Goal: Task Accomplishment & Management: Use online tool/utility

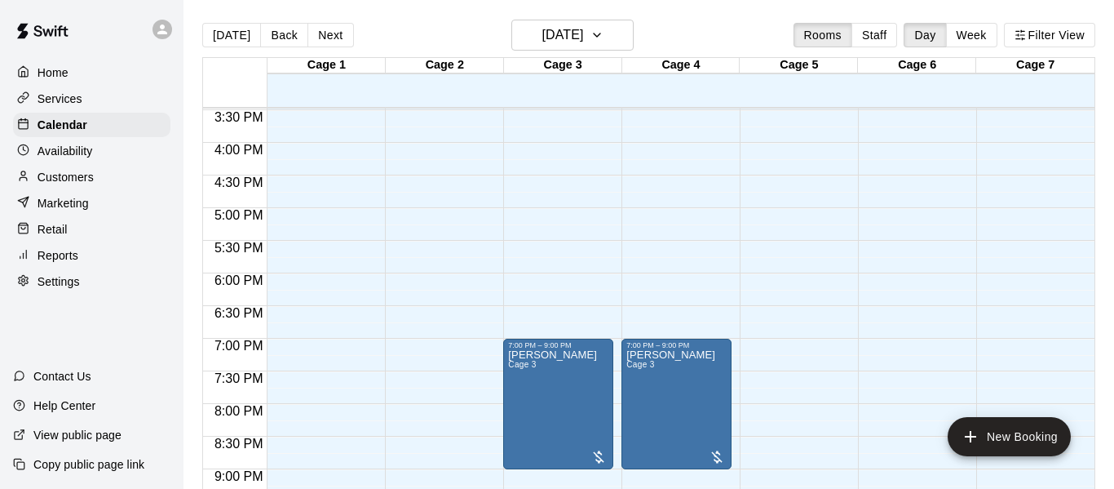
scroll to position [1008, 0]
click at [91, 233] on div "Retail" at bounding box center [91, 229] width 157 height 24
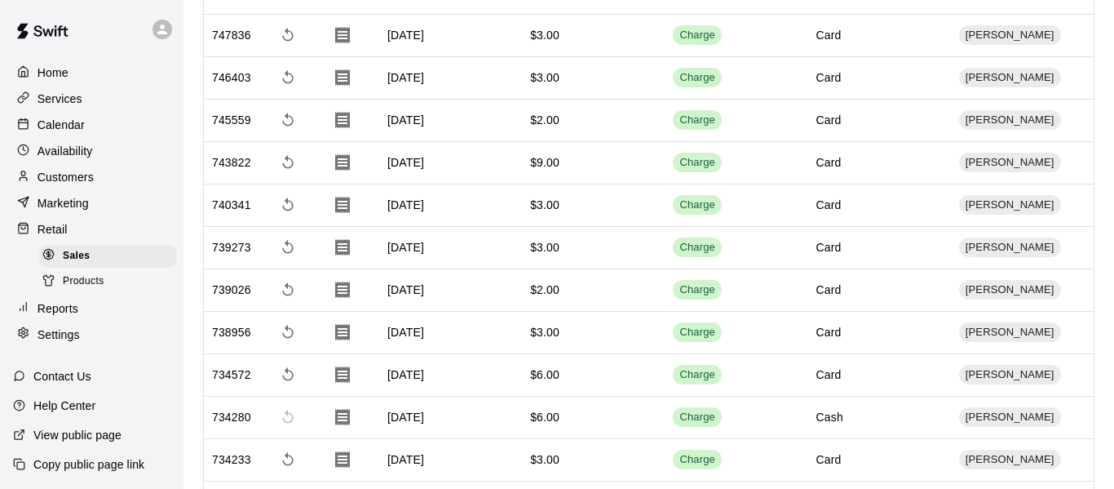
scroll to position [175, 0]
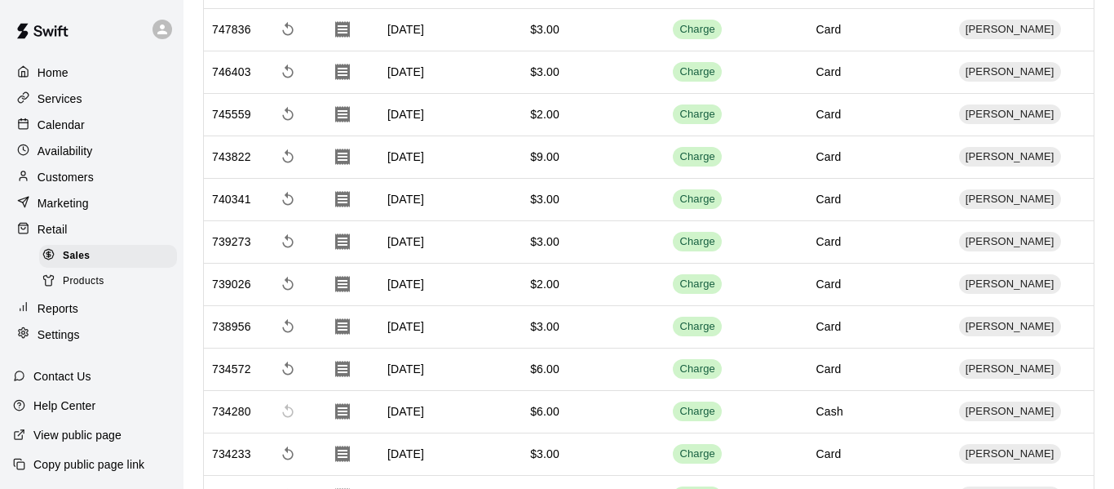
click at [99, 213] on div "Marketing" at bounding box center [91, 203] width 157 height 24
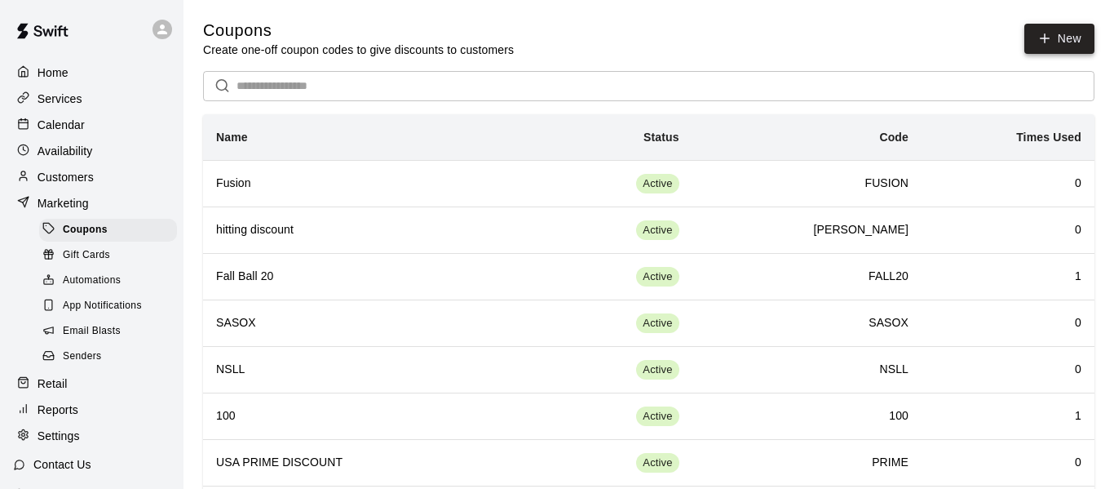
click at [1047, 35] on icon "button" at bounding box center [1044, 38] width 15 height 15
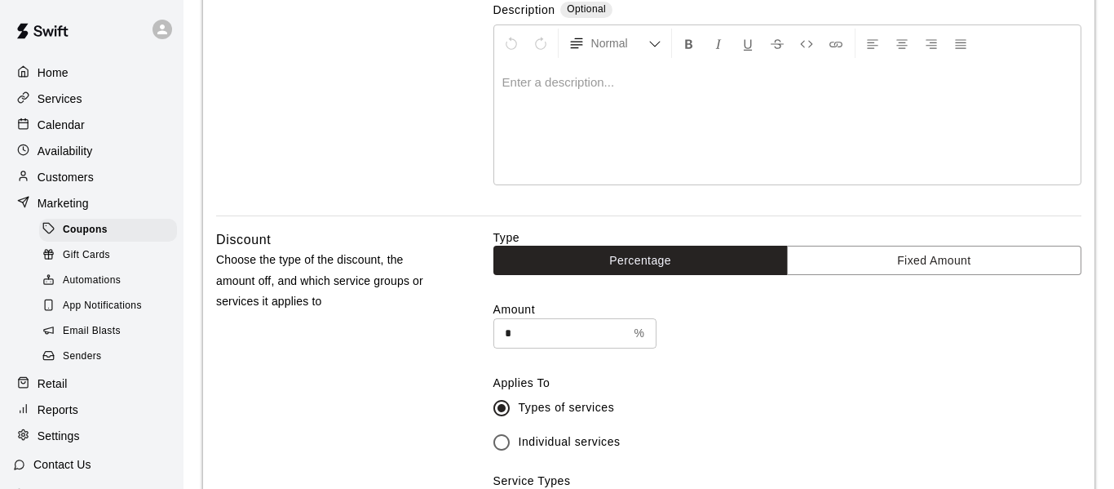
scroll to position [274, 0]
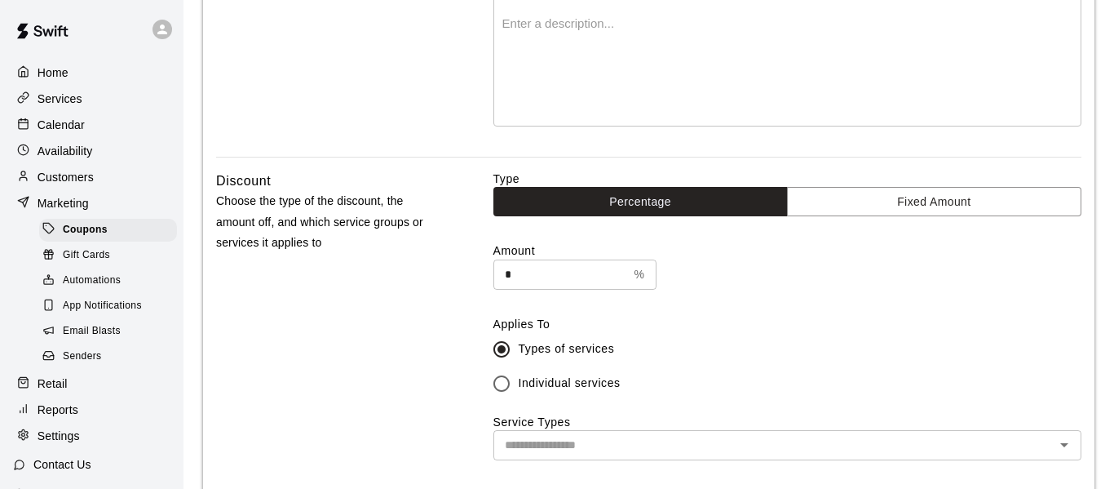
type input "*******"
click at [540, 265] on input "*" at bounding box center [560, 274] width 135 height 30
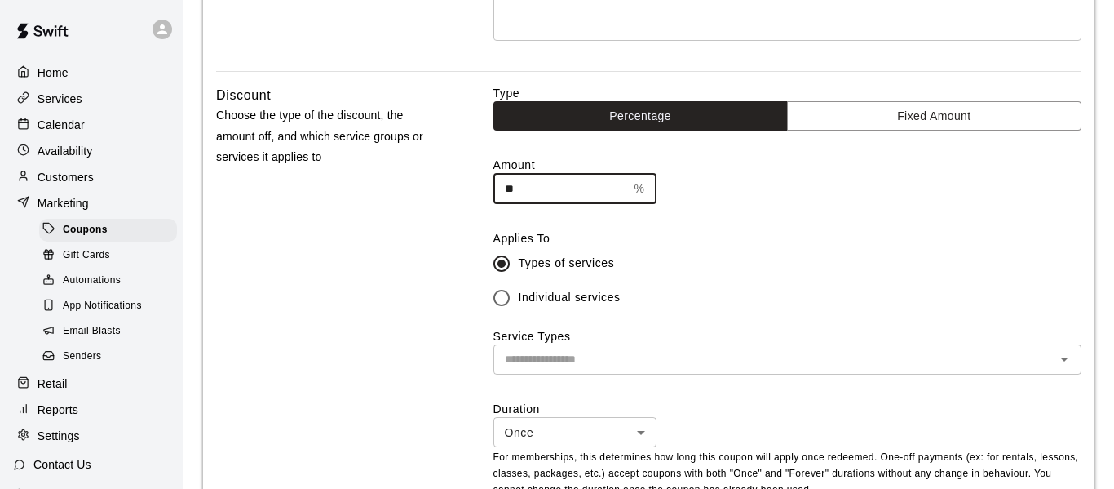
scroll to position [378, 0]
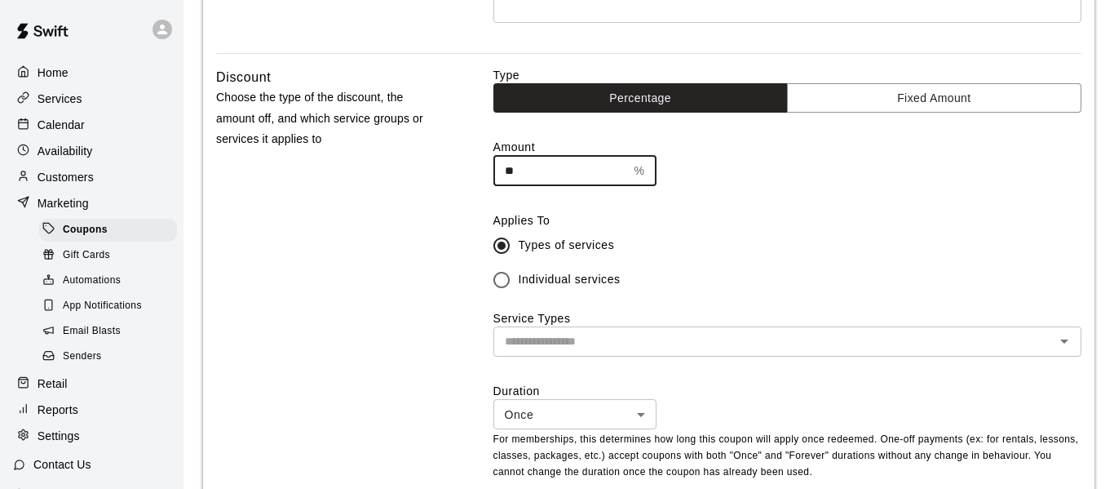
type input "**"
click at [572, 343] on input "text" at bounding box center [773, 341] width 551 height 20
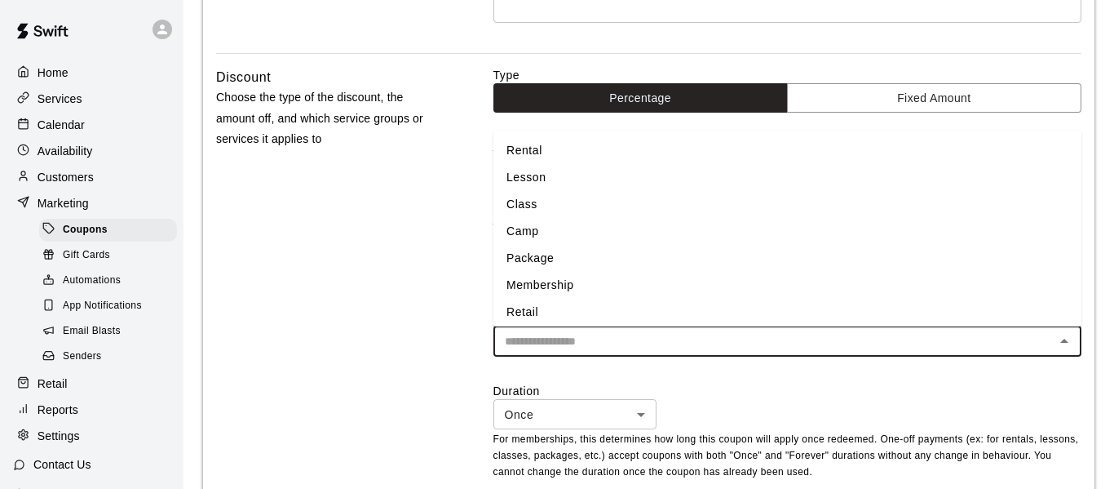
click at [568, 287] on li "Membership" at bounding box center [787, 285] width 588 height 27
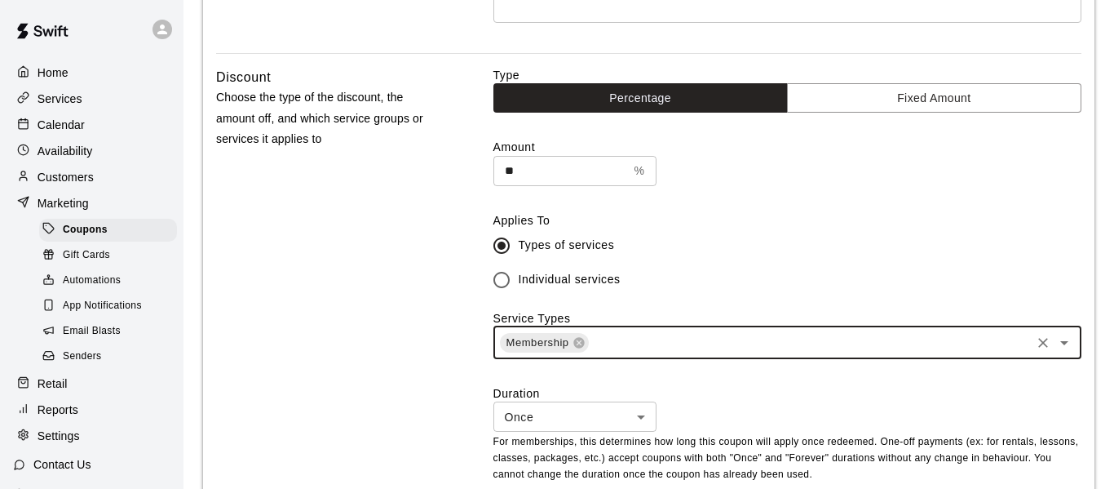
click at [568, 411] on body "Home Services Calendar Availability Customers Marketing Coupons Gift Cards Auto…" at bounding box center [557, 331] width 1114 height 1418
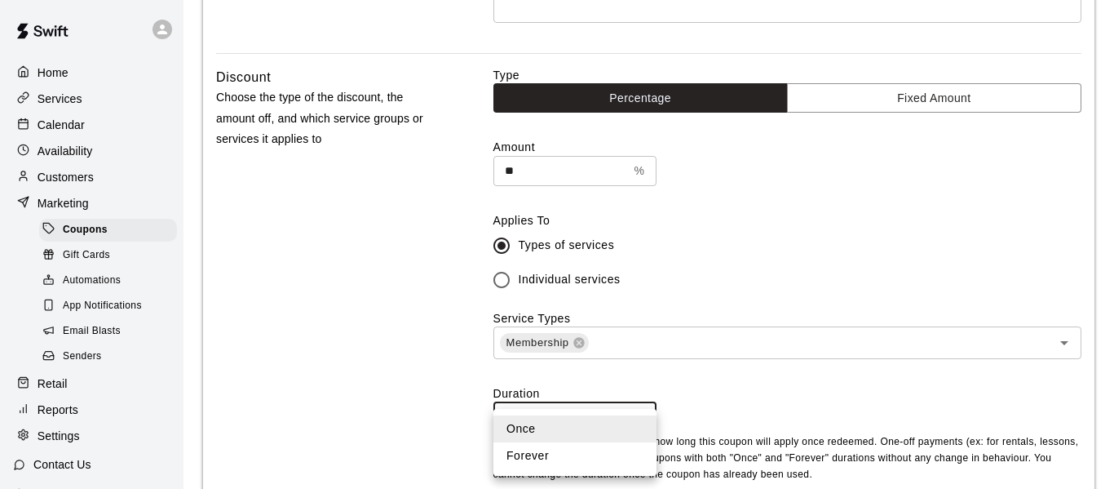
click at [552, 451] on li "Forever" at bounding box center [574, 455] width 163 height 27
type input "*******"
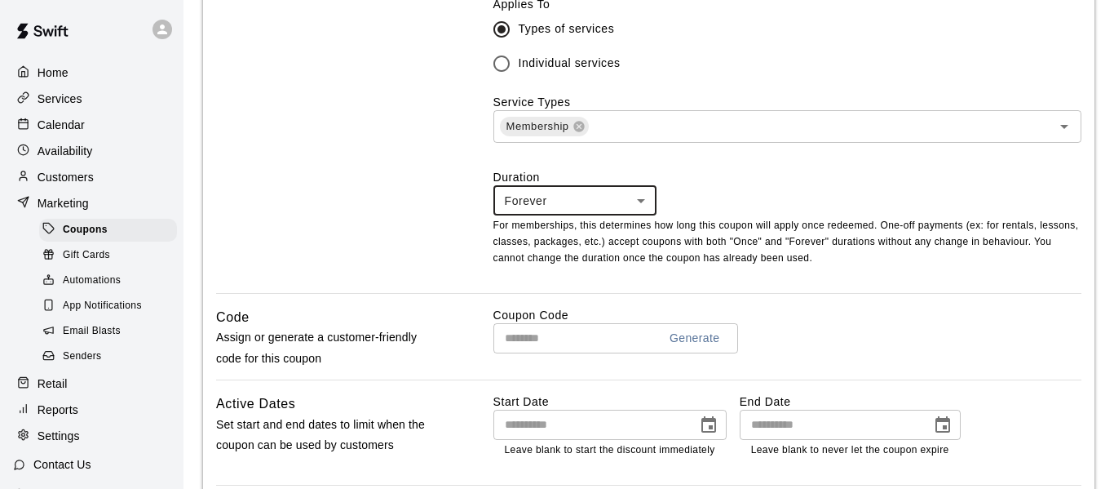
scroll to position [598, 0]
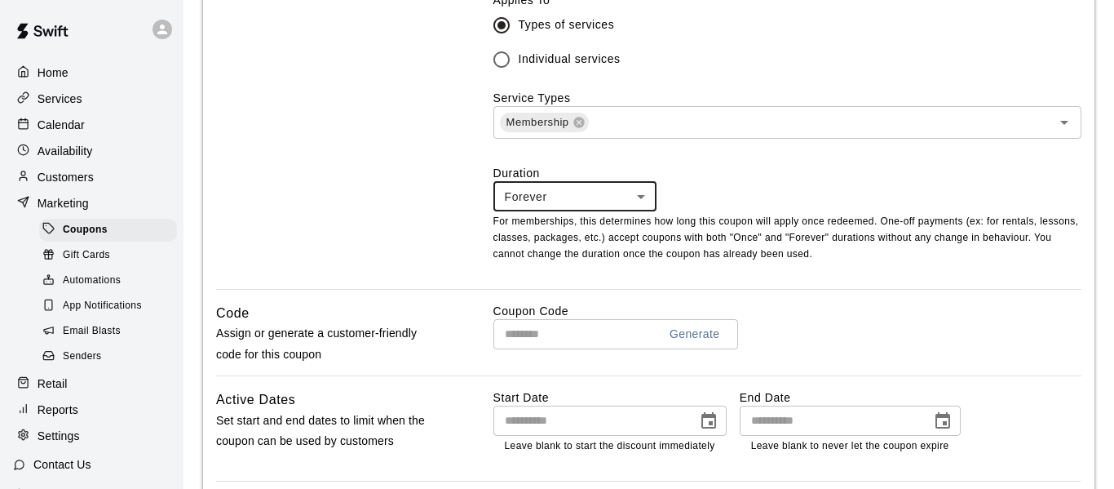
click at [602, 339] on input "text" at bounding box center [569, 334] width 152 height 30
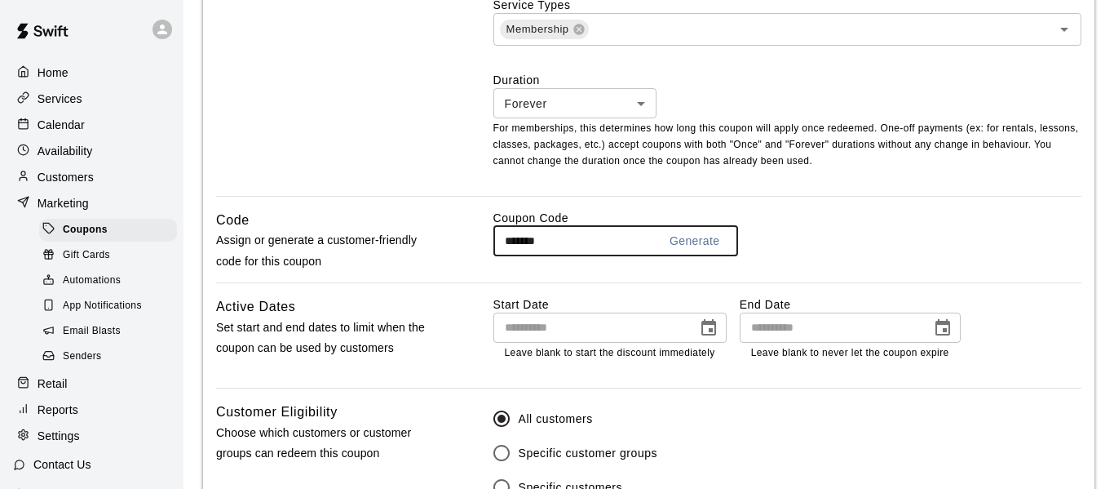
scroll to position [699, 0]
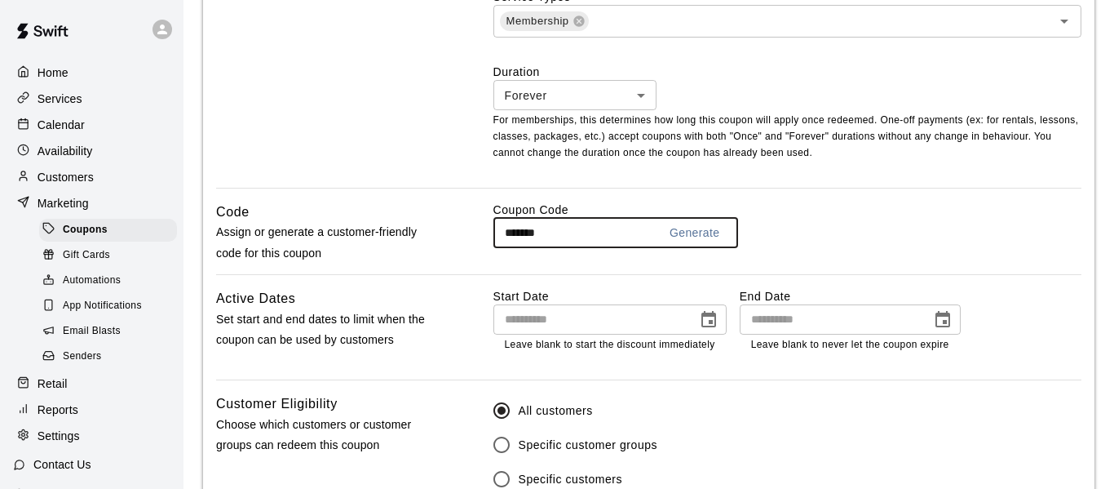
type input "*******"
click at [663, 329] on input "text" at bounding box center [589, 319] width 192 height 30
type input "**********"
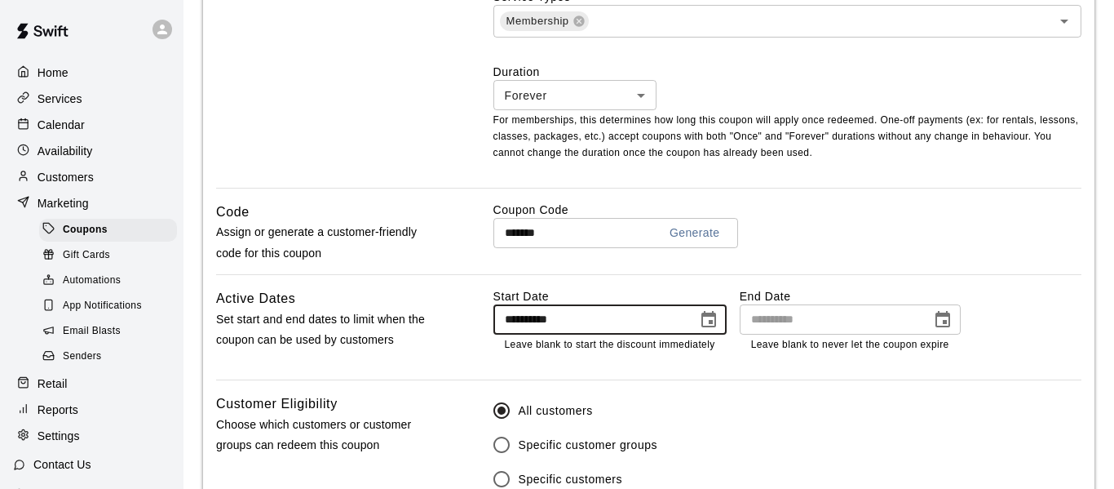
click at [707, 316] on icon "Choose date" at bounding box center [709, 320] width 20 height 20
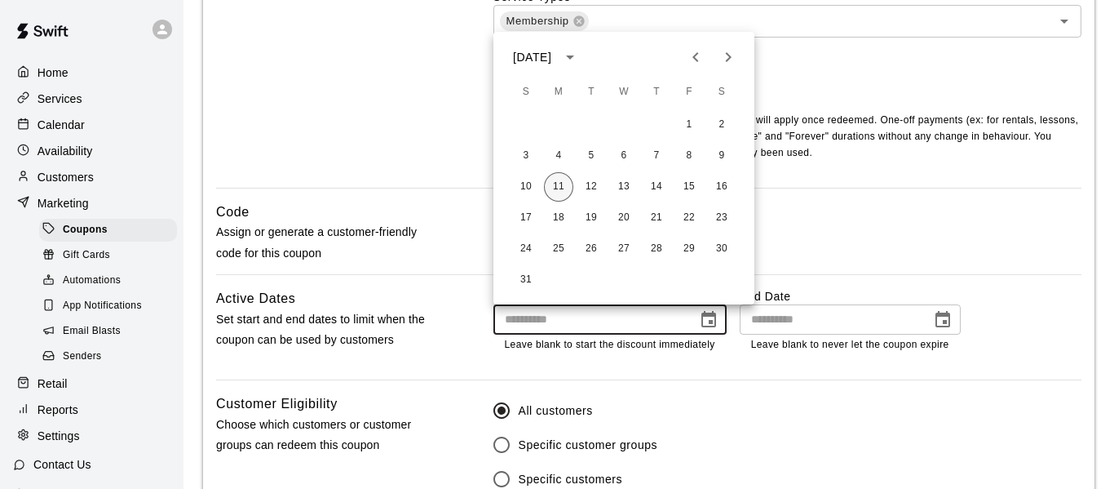
click at [564, 181] on button "11" at bounding box center [558, 186] width 29 height 29
type input "**********"
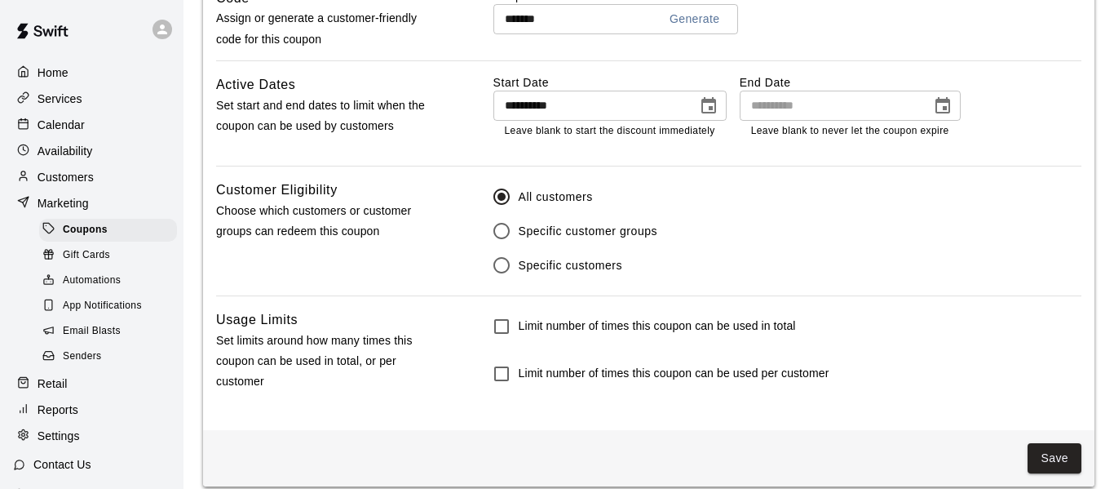
scroll to position [930, 0]
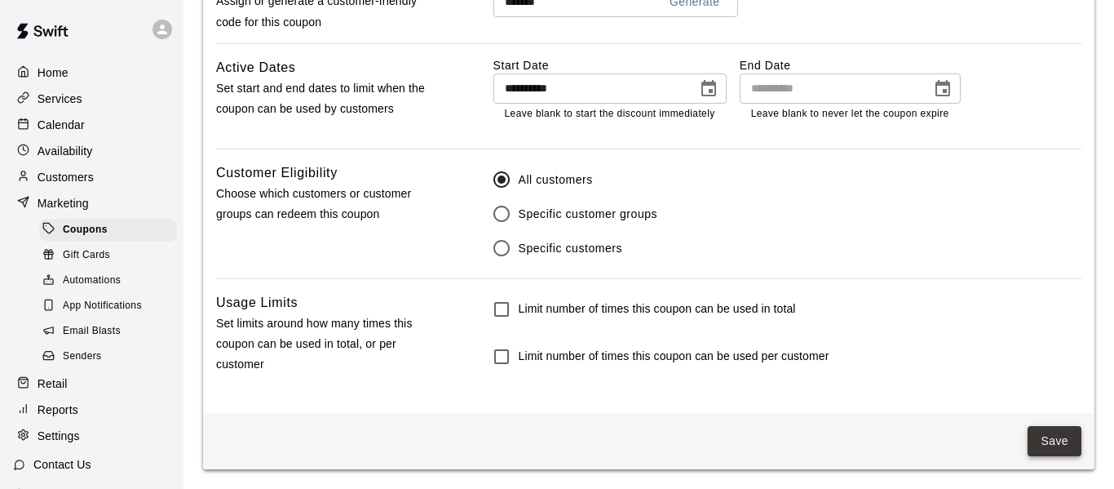
click at [1070, 443] on button "Save" at bounding box center [1055, 441] width 54 height 30
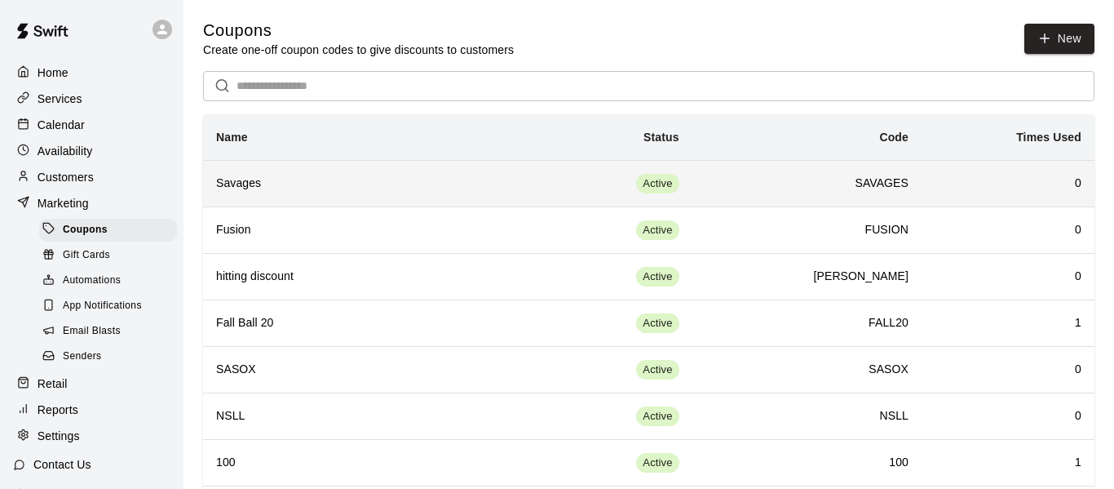
click at [313, 186] on h6 "Savages" at bounding box center [372, 184] width 312 height 18
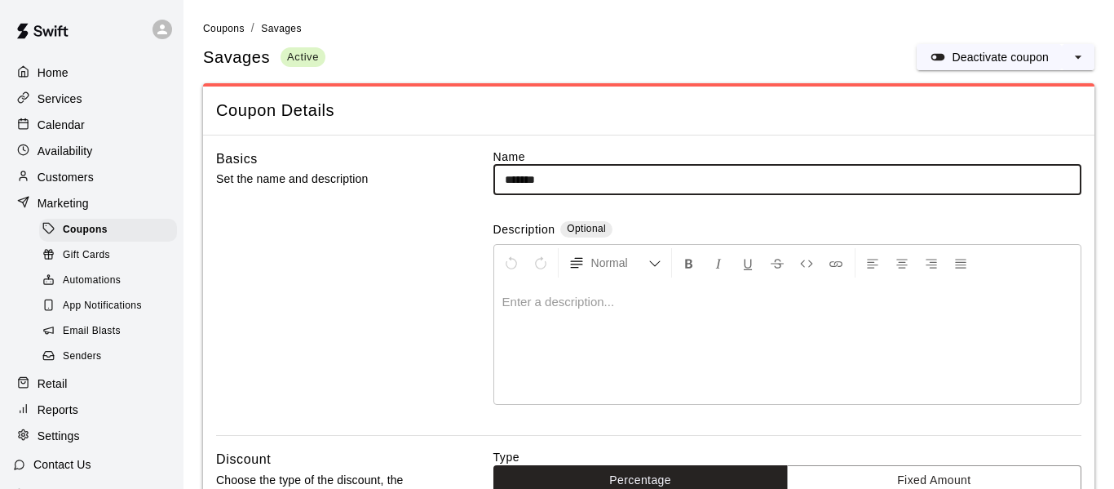
click at [86, 102] on div "Services" at bounding box center [91, 98] width 157 height 24
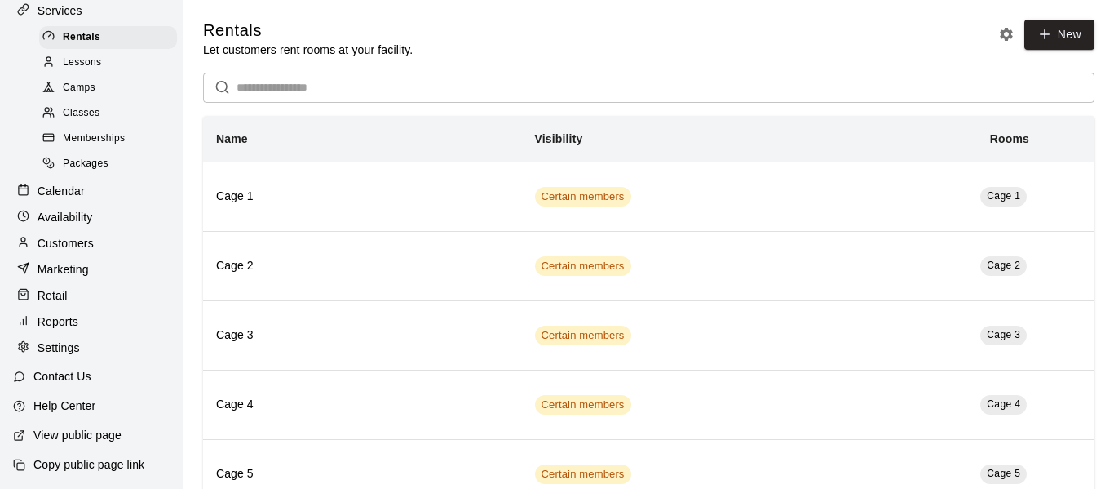
scroll to position [86, 0]
click at [86, 298] on div "Retail" at bounding box center [91, 297] width 157 height 24
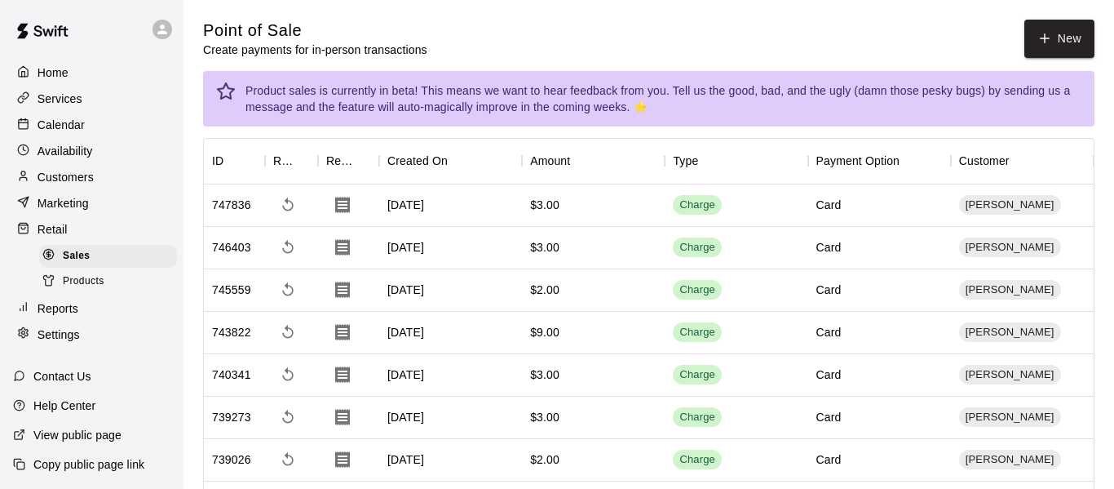
click at [85, 204] on p "Marketing" at bounding box center [63, 203] width 51 height 16
click at [81, 201] on p "Marketing" at bounding box center [63, 203] width 51 height 16
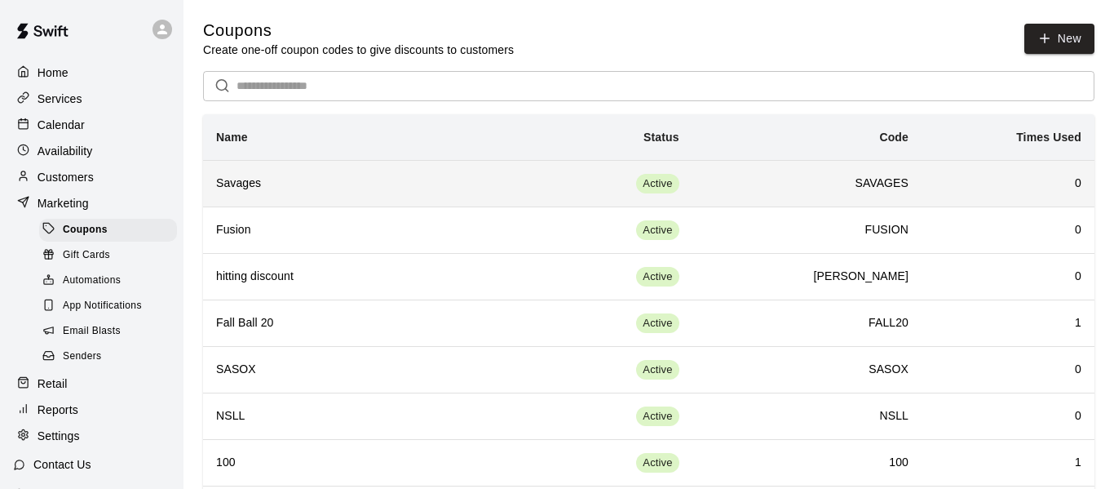
click at [294, 185] on h6 "Savages" at bounding box center [372, 184] width 312 height 18
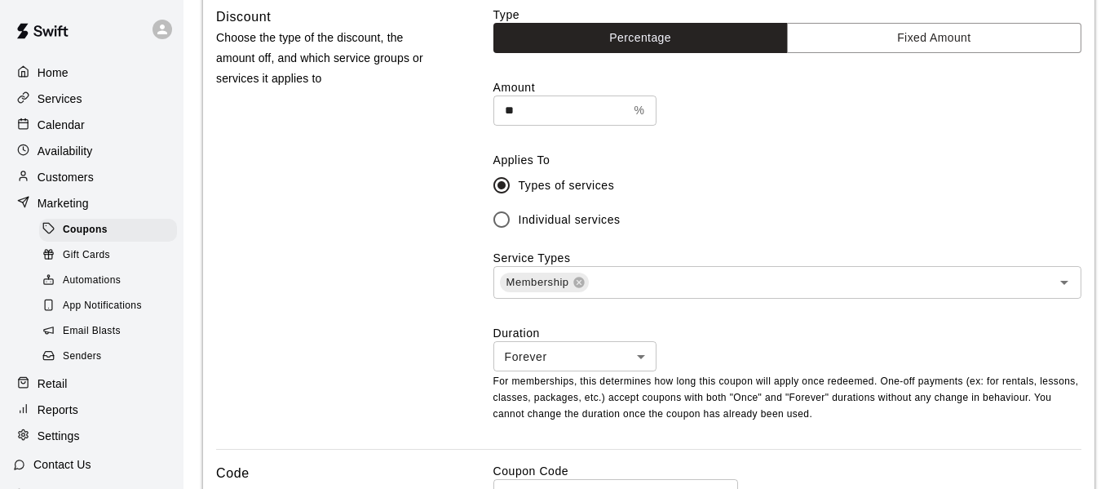
scroll to position [437, 0]
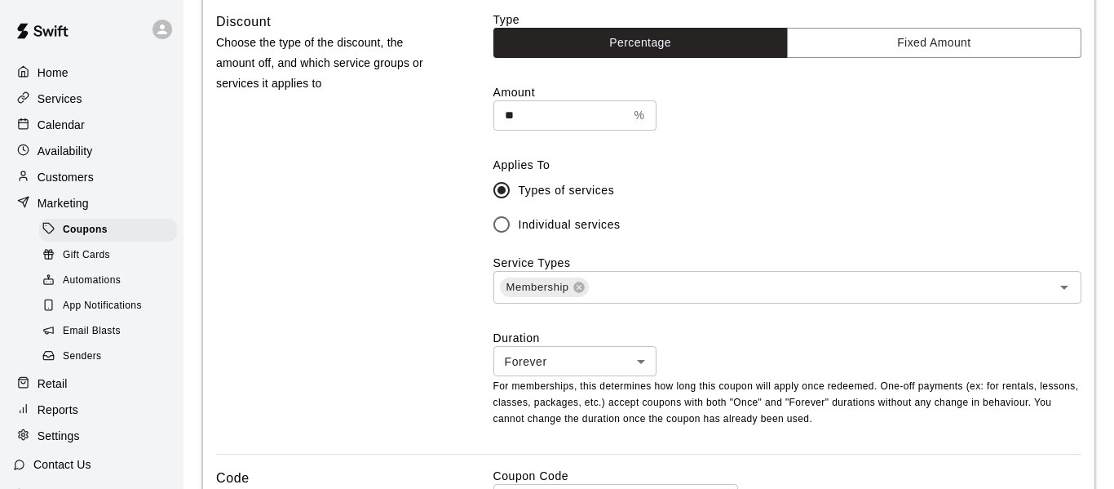
click at [77, 73] on div "Home" at bounding box center [91, 72] width 157 height 24
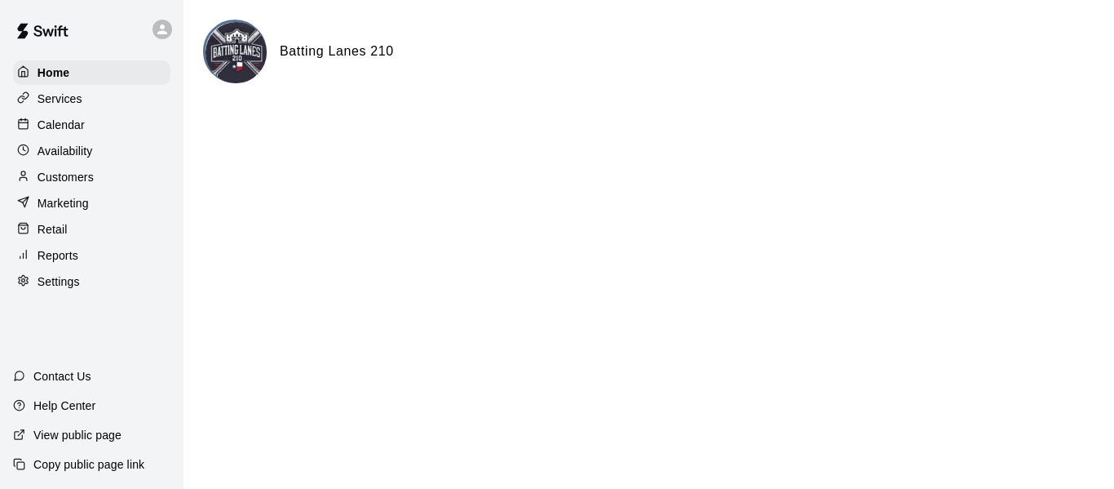
click at [91, 122] on div "Calendar" at bounding box center [91, 125] width 157 height 24
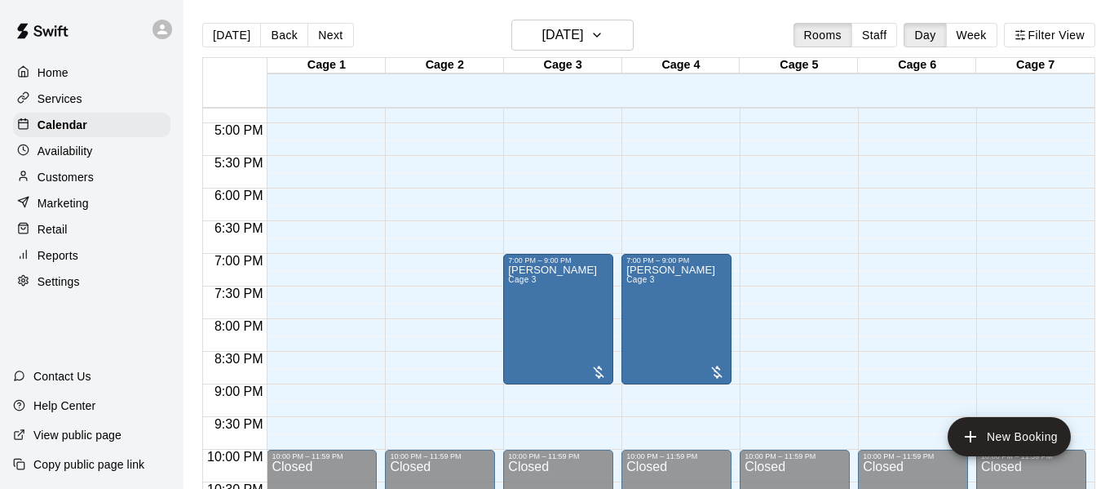
scroll to position [1095, 0]
